Goal: Transaction & Acquisition: Purchase product/service

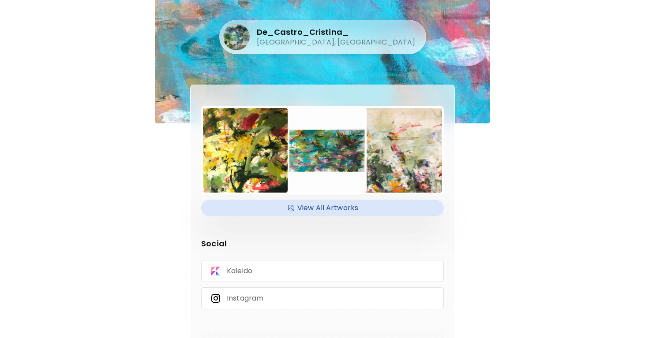
click at [335, 208] on h4 "View All Artworks" at bounding box center [322, 208] width 232 height 13
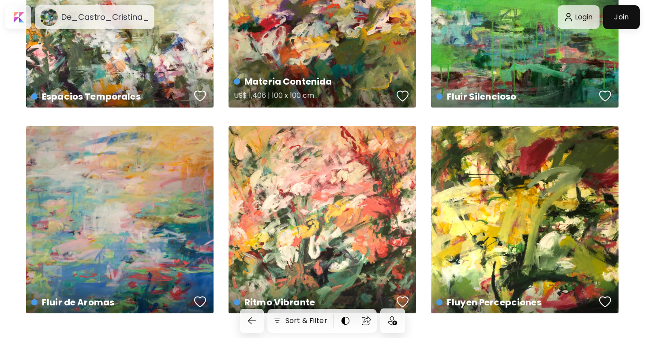
scroll to position [756, 0]
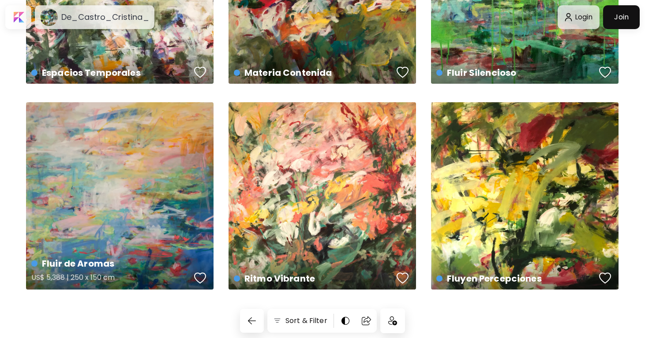
click at [153, 219] on div "Fluir de Aromas US$ 5,388 | 250 x 150 cm" at bounding box center [119, 195] width 187 height 187
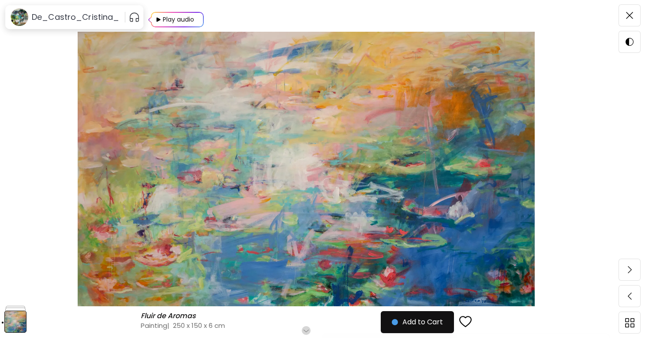
scroll to position [87, 0]
click at [307, 329] on h6 "Scroll for more" at bounding box center [305, 330] width 45 height 7
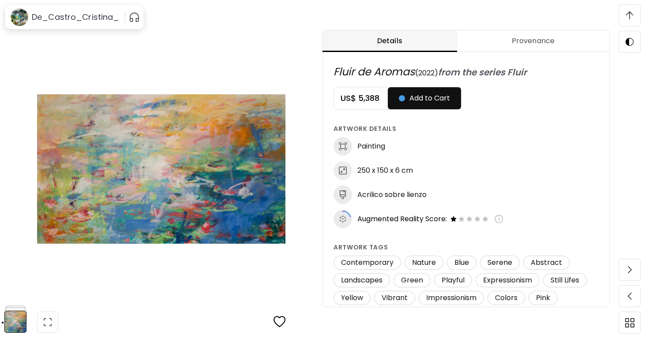
scroll to position [463, 0]
click at [362, 97] on h5 "US$ 5,388" at bounding box center [361, 98] width 54 height 11
click at [419, 99] on span "Add to Cart" at bounding box center [424, 98] width 51 height 11
click at [631, 14] on img at bounding box center [629, 15] width 7 height 8
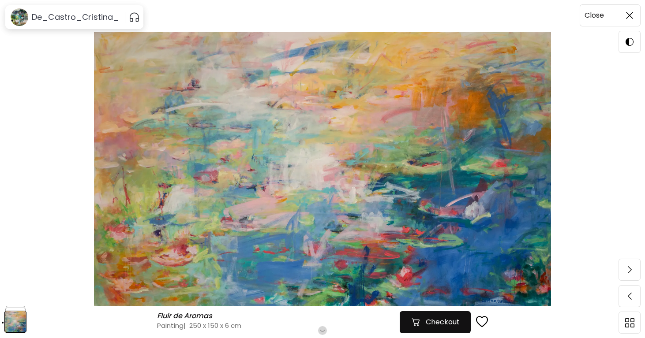
click at [626, 15] on img at bounding box center [629, 15] width 7 height 7
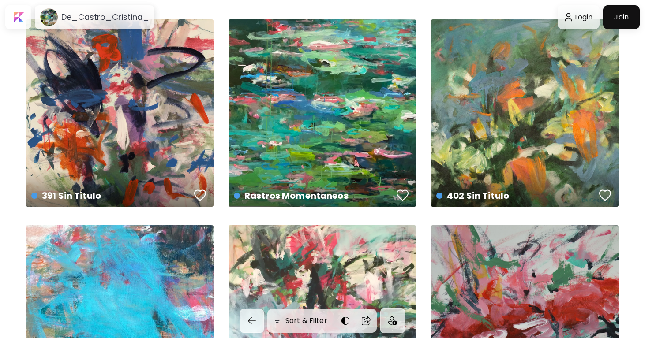
scroll to position [17, 0]
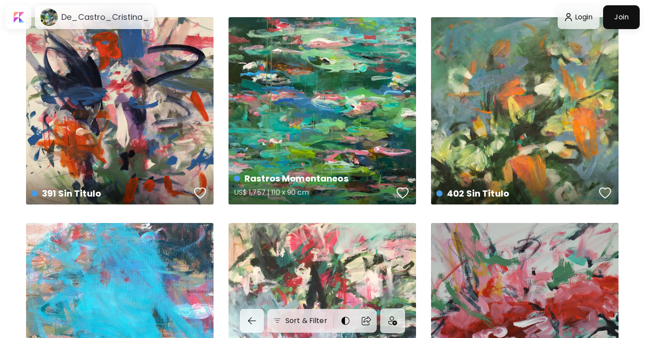
click at [360, 135] on div "Rastros Momentaneos US$ 1,757 | 110 x 90 cm" at bounding box center [321, 110] width 187 height 187
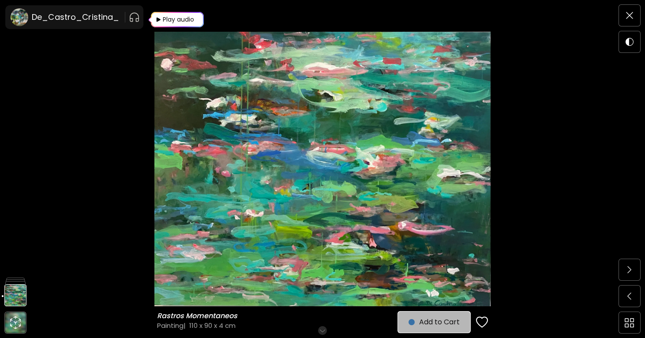
click at [441, 325] on span "Add to Cart" at bounding box center [433, 322] width 51 height 11
click at [441, 325] on span "Checkout" at bounding box center [435, 322] width 49 height 11
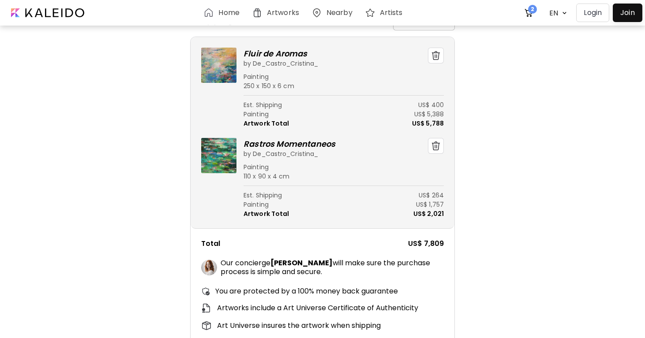
scroll to position [26, 0]
click at [437, 142] on img "button" at bounding box center [435, 145] width 9 height 9
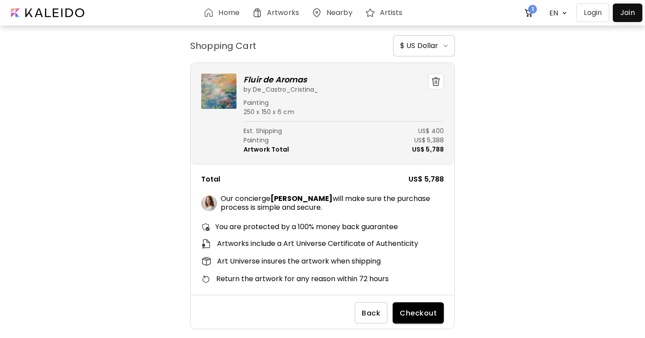
scroll to position [0, 0]
click at [434, 85] on img "button" at bounding box center [435, 81] width 9 height 9
